Goal: Transaction & Acquisition: Purchase product/service

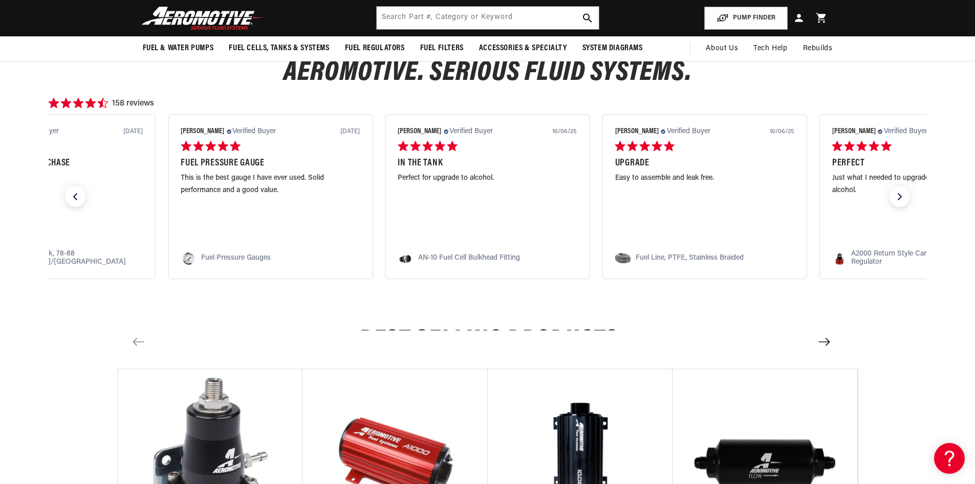
scroll to position [256, 0]
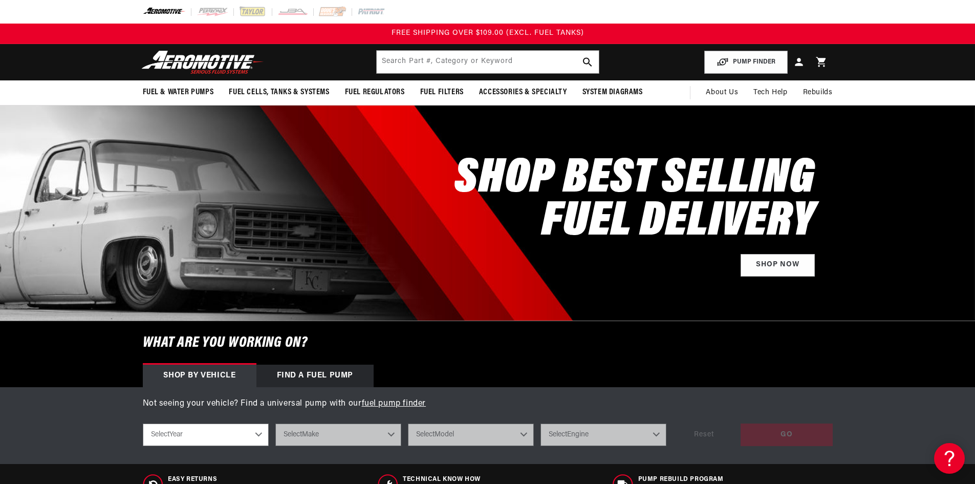
click at [349, 51] on header "Fuel & Water Pumps Back In-Tank In-Line Fuel Pumps" at bounding box center [487, 62] width 741 height 36
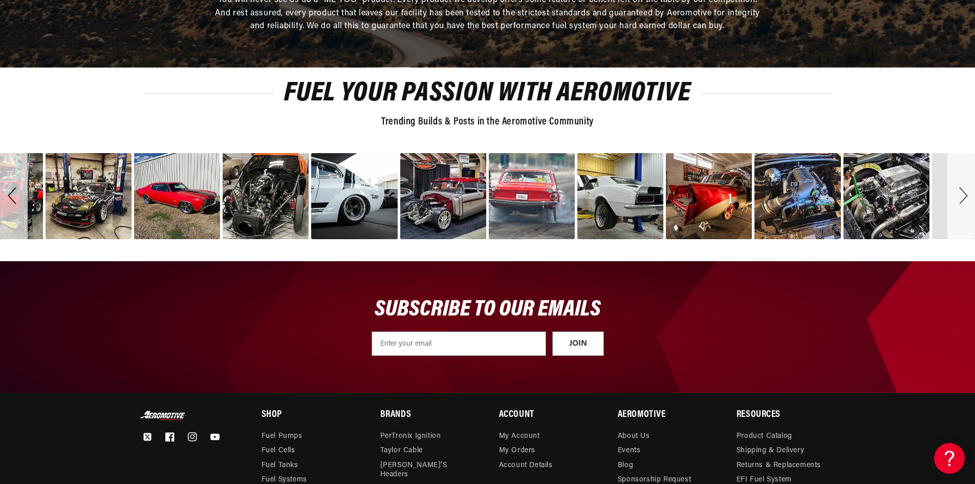
scroll to position [3571, 0]
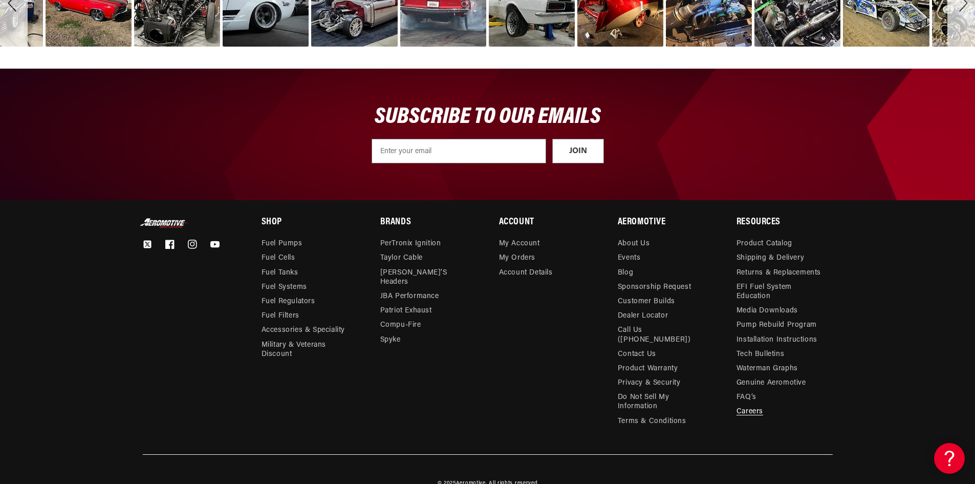
click at [762, 404] on link "Careers" at bounding box center [750, 411] width 27 height 14
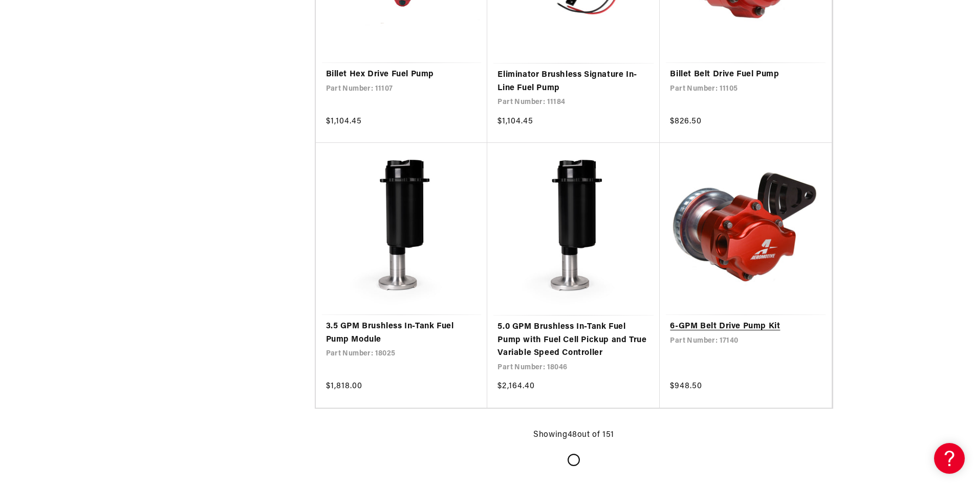
scroll to position [4044, 0]
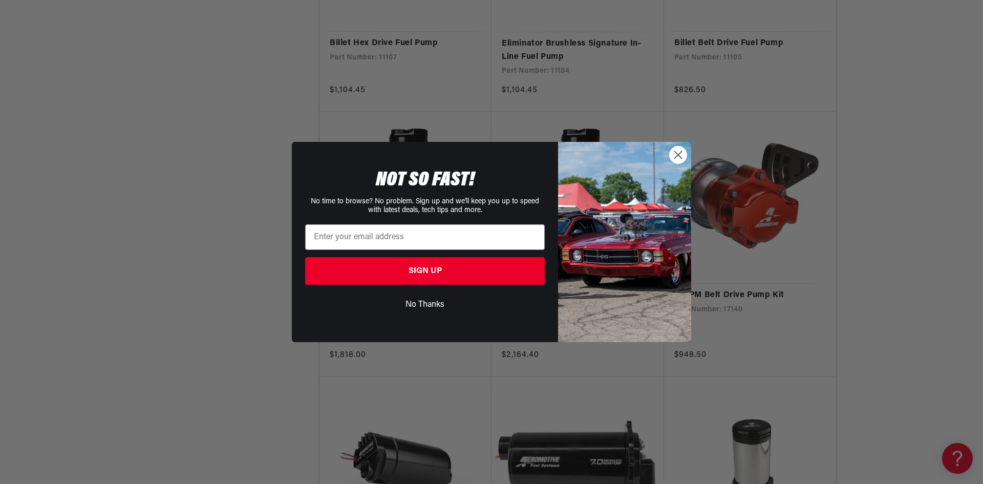
click at [680, 158] on icon "Close dialog" at bounding box center [678, 155] width 7 height 7
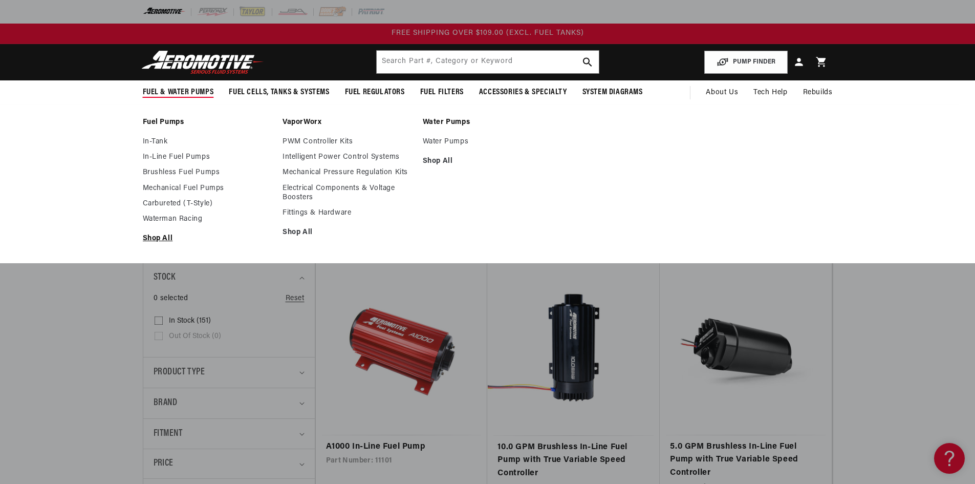
click at [145, 238] on link "Shop All" at bounding box center [208, 238] width 130 height 9
